Goal: Information Seeking & Learning: Find specific fact

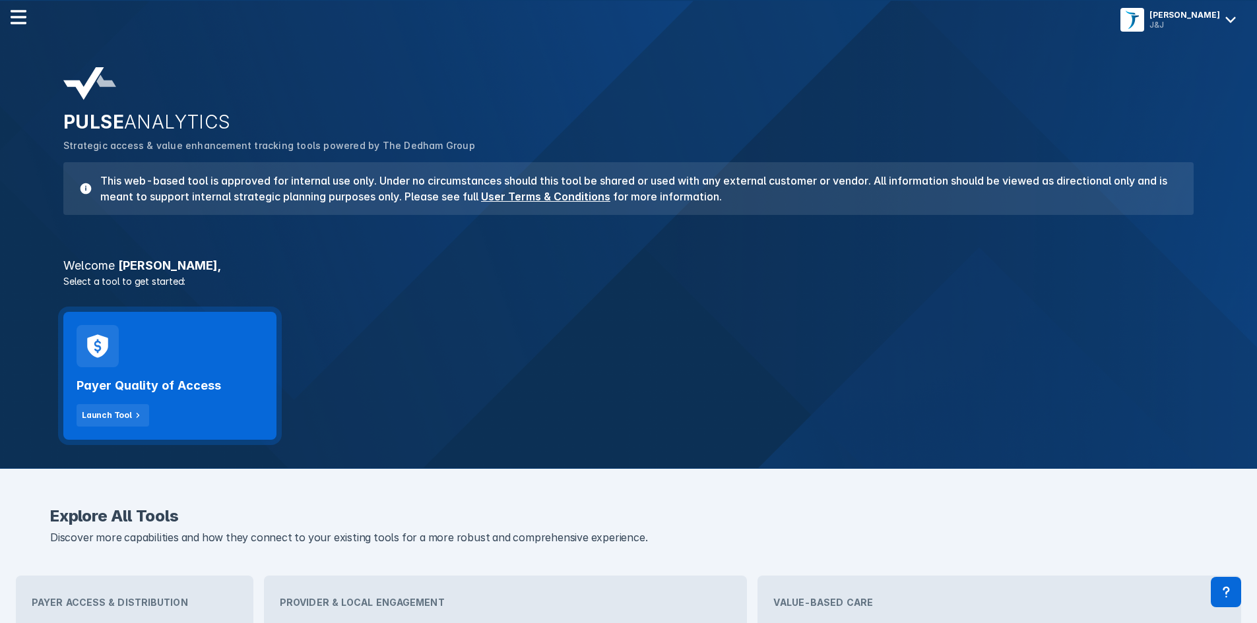
click at [185, 398] on div "Payer Quality of Access Launch Tool" at bounding box center [170, 396] width 187 height 59
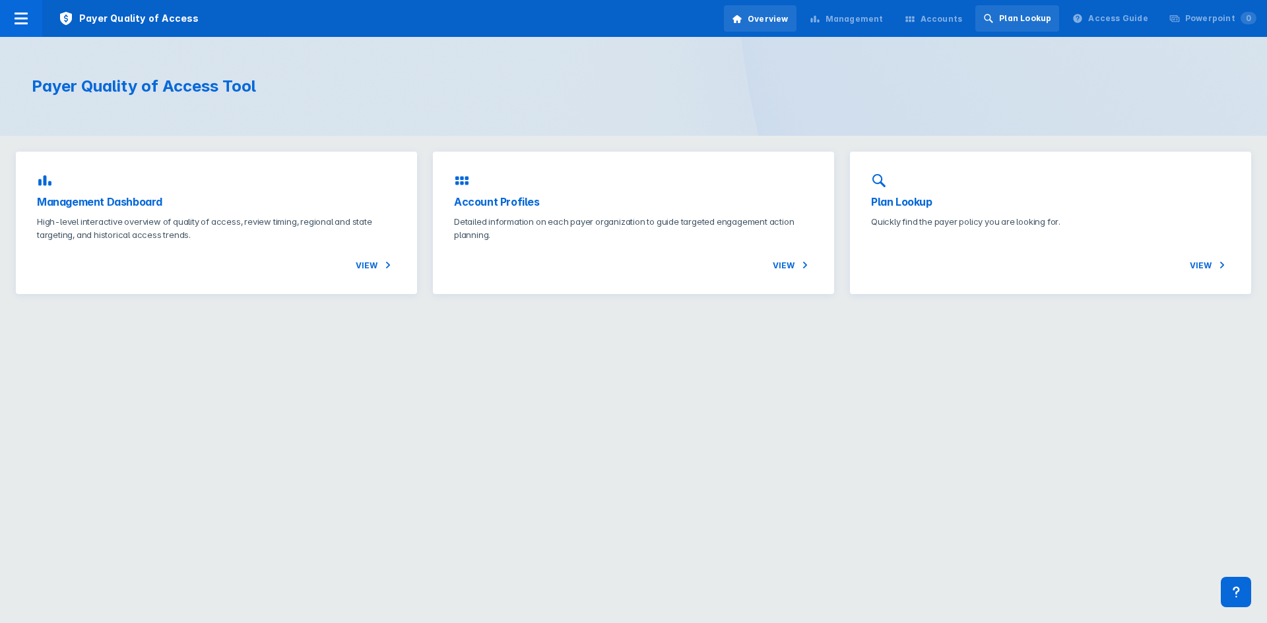
click at [1023, 22] on div "Plan Lookup" at bounding box center [1025, 19] width 52 height 12
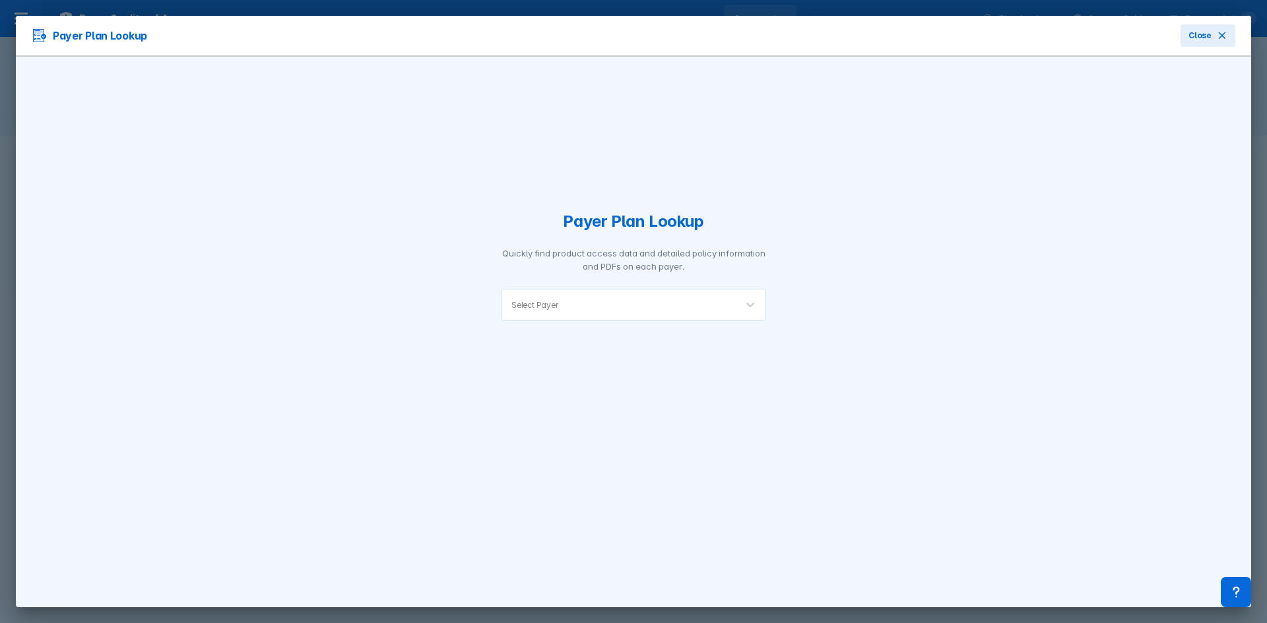
click at [565, 301] on div at bounding box center [644, 305] width 166 height 13
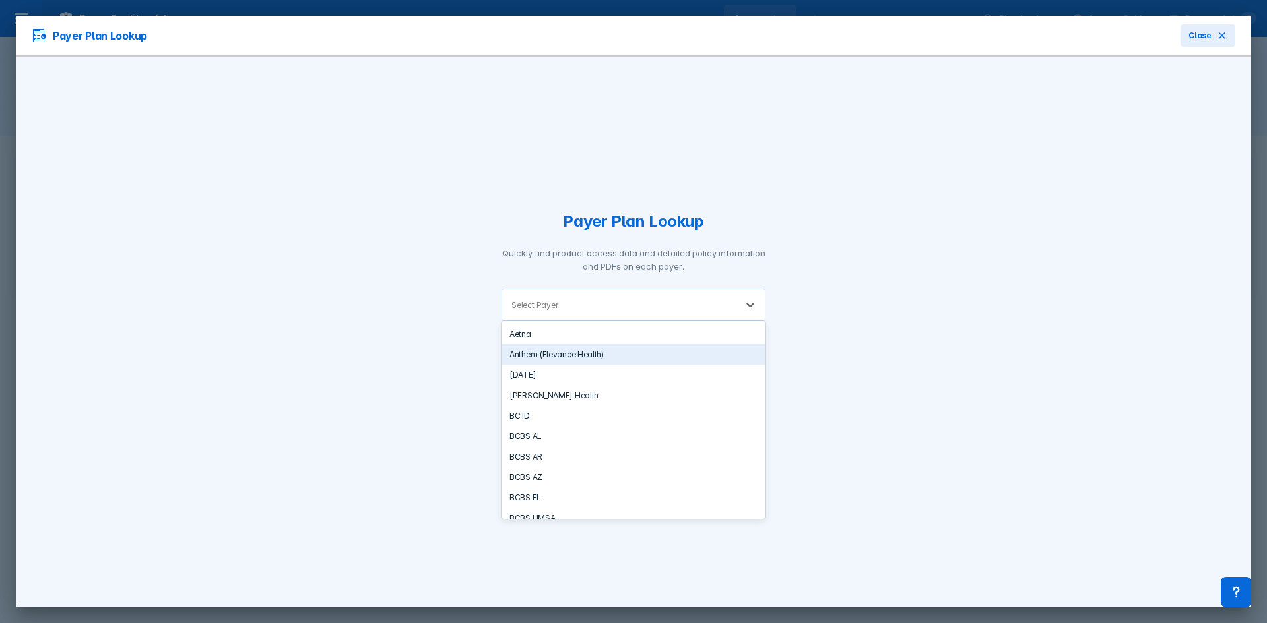
click at [628, 355] on div "Anthem (Elevance Health)" at bounding box center [633, 354] width 264 height 20
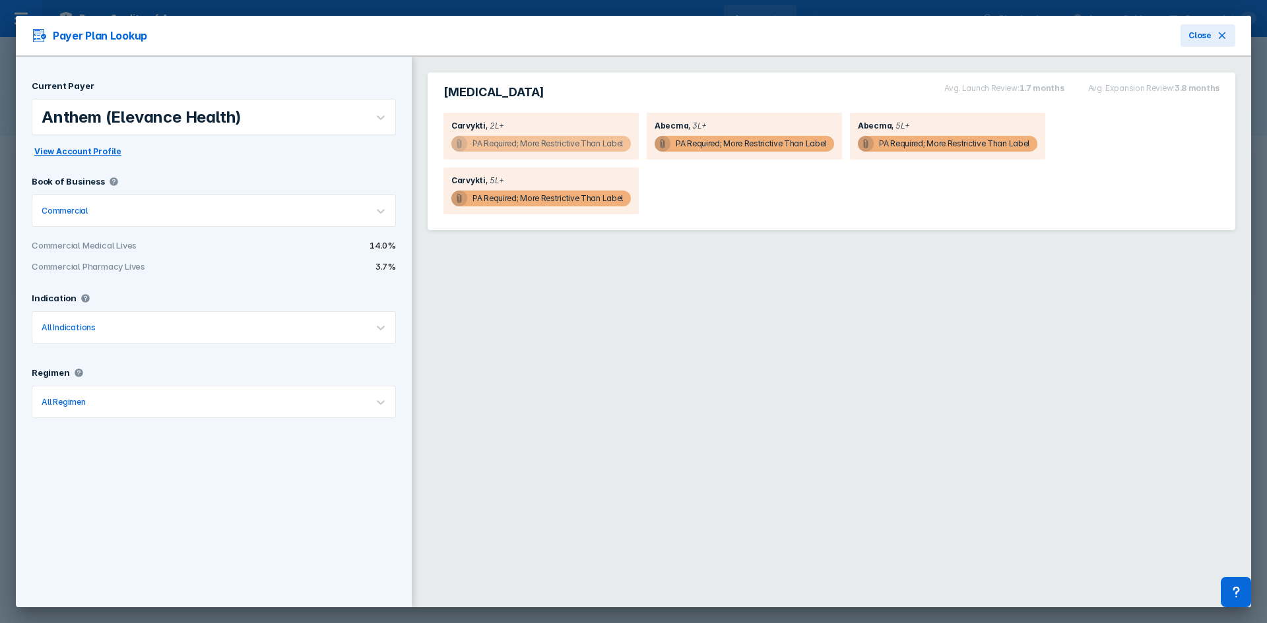
click at [472, 146] on span "PA Required; More Restrictive Than Label" at bounding box center [540, 144] width 179 height 16
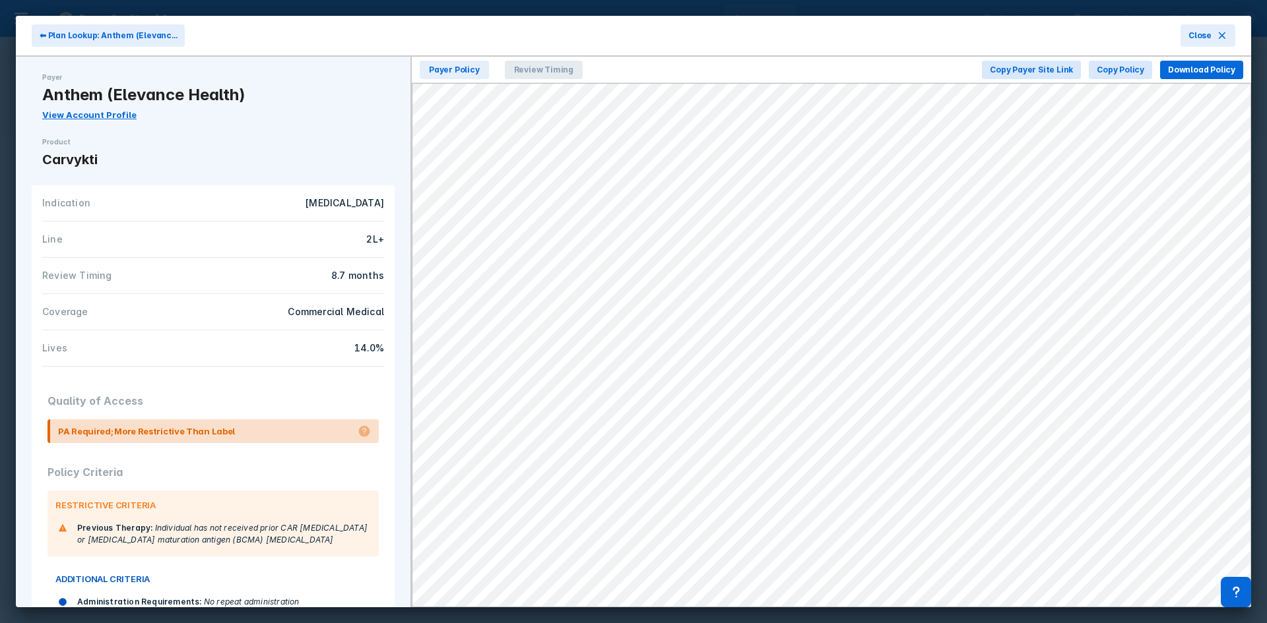
click at [550, 69] on span "Review Timing" at bounding box center [544, 70] width 78 height 18
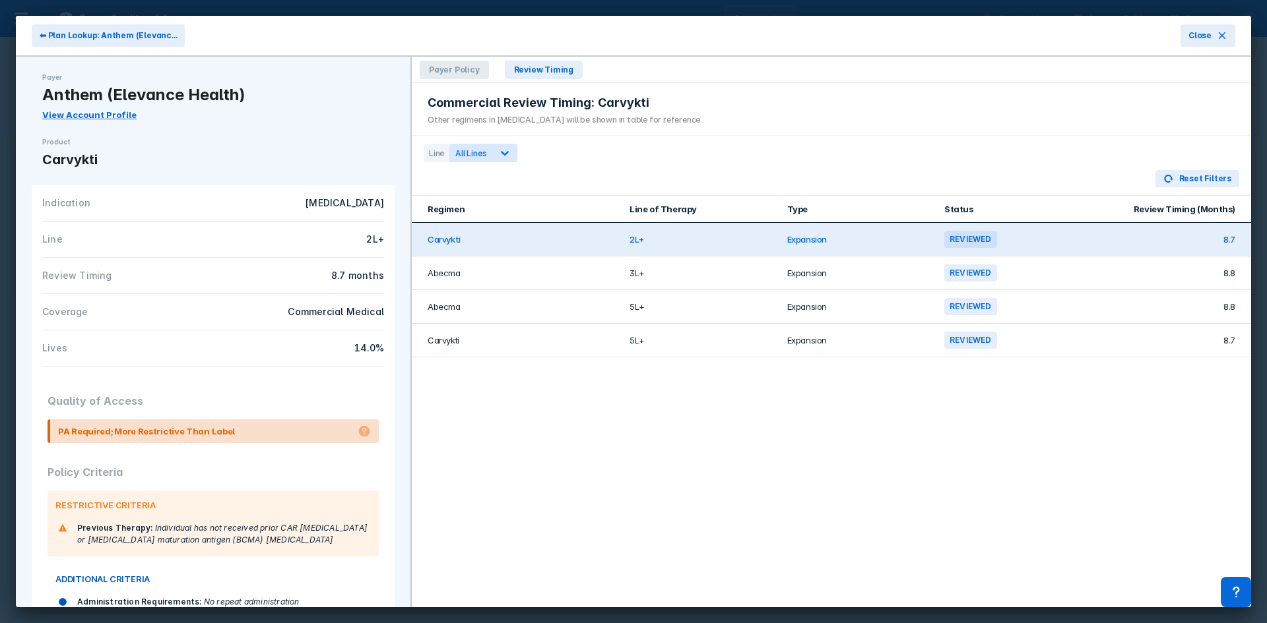
click at [476, 68] on span "Payer Policy" at bounding box center [454, 70] width 69 height 18
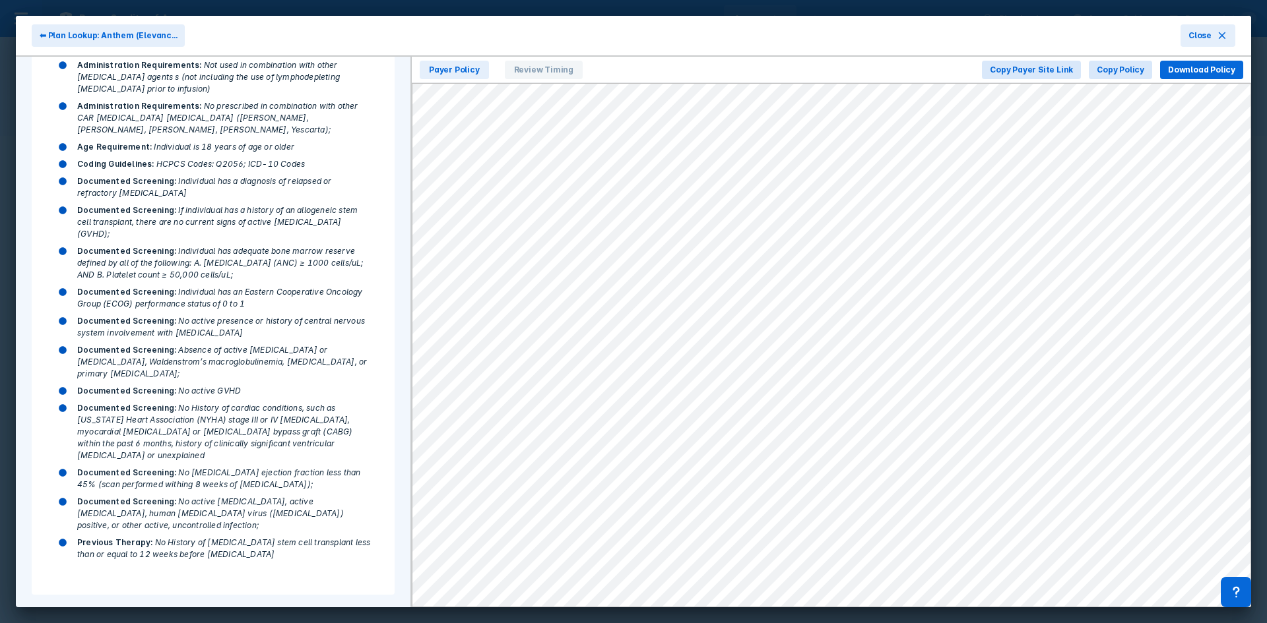
scroll to position [586, 0]
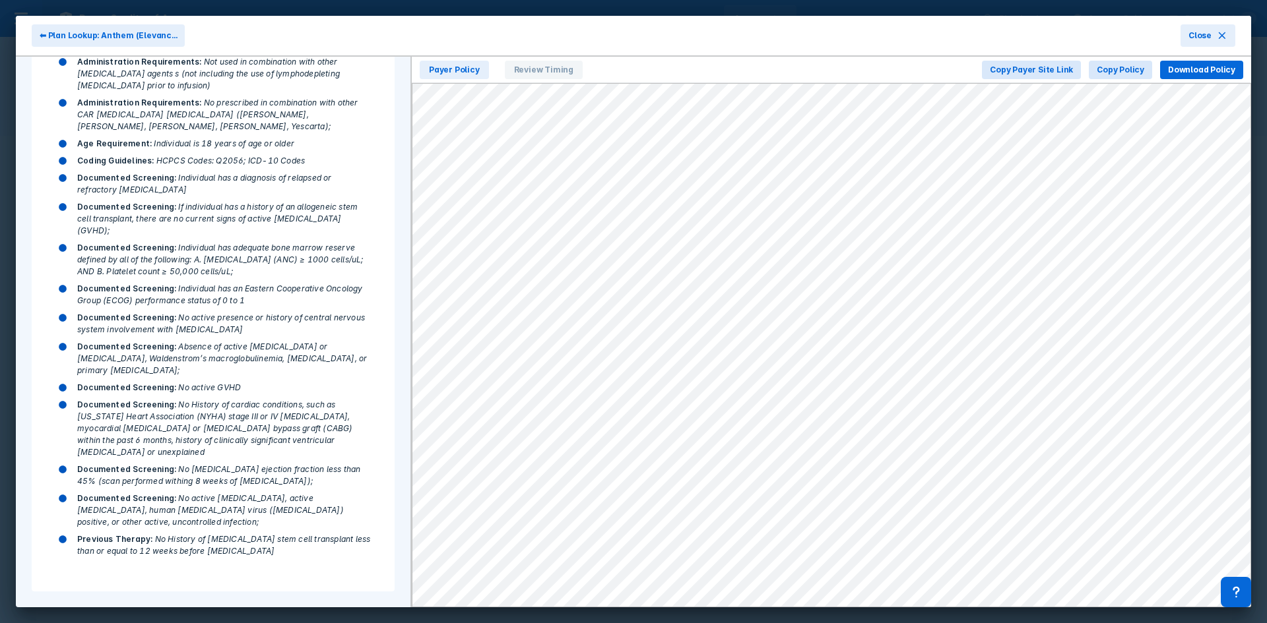
click at [239, 509] on span "No active [MEDICAL_DATA], active [MEDICAL_DATA], human [MEDICAL_DATA] virus ([M…" at bounding box center [210, 510] width 267 height 34
